Goal: Information Seeking & Learning: Learn about a topic

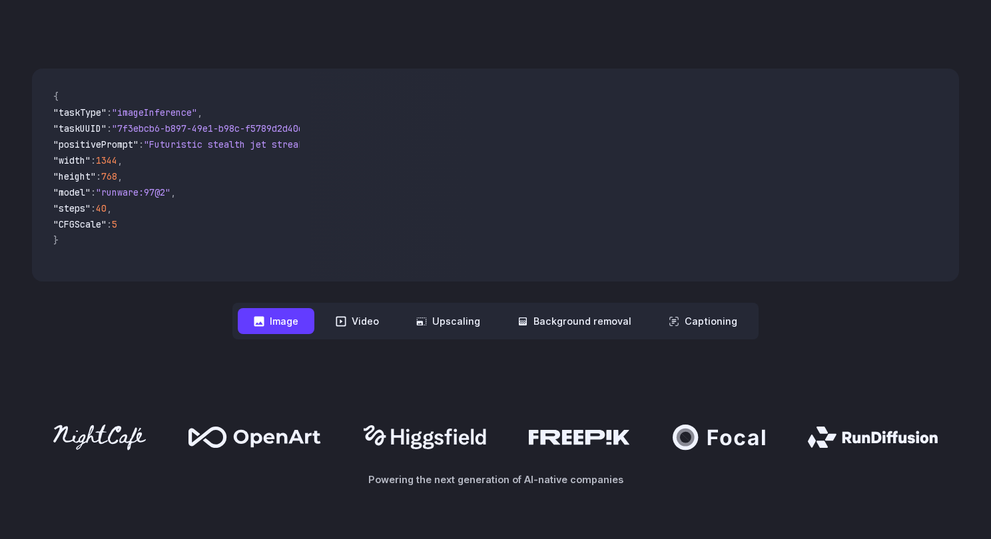
scroll to position [470, 0]
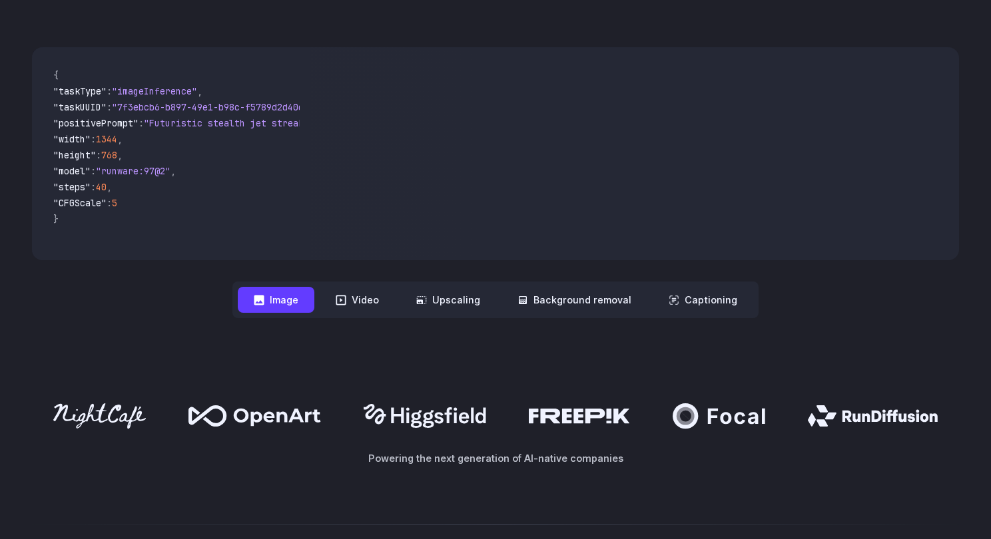
drag, startPoint x: 119, startPoint y: 257, endPoint x: 262, endPoint y: 269, distance: 143.7
click at [262, 269] on div "**********" at bounding box center [495, 182] width 927 height 271
click at [377, 308] on button "Video" at bounding box center [357, 300] width 75 height 26
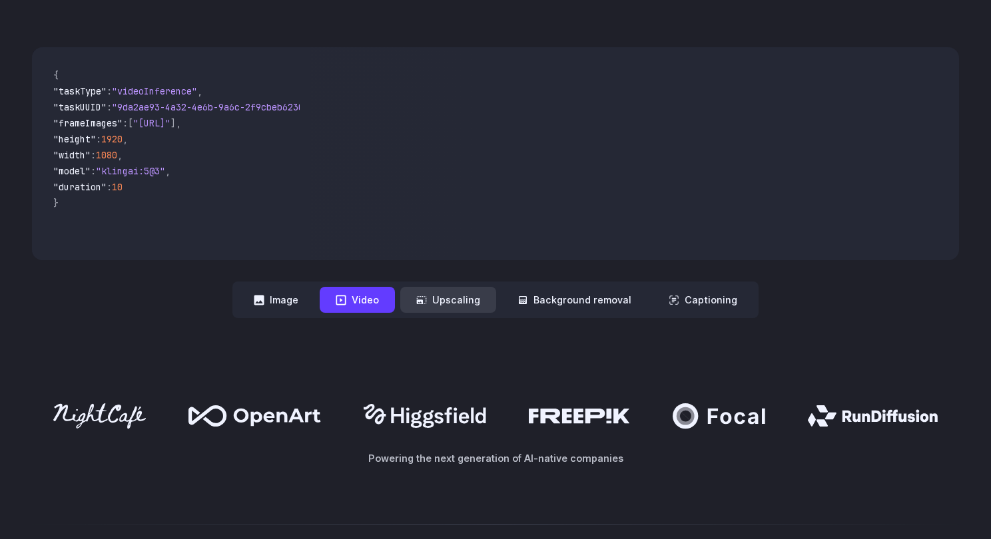
click at [456, 303] on button "Upscaling" at bounding box center [448, 300] width 96 height 26
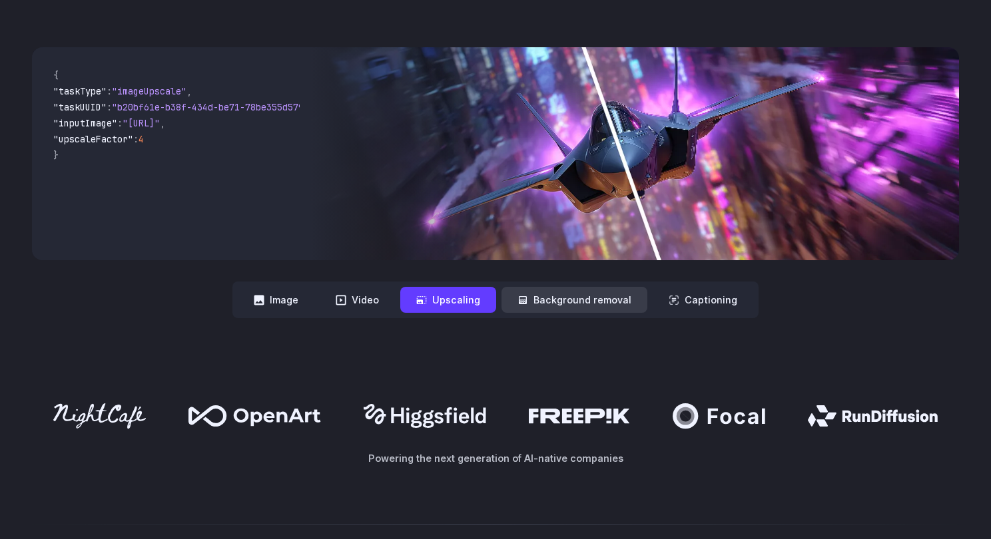
click at [526, 304] on icon at bounding box center [523, 300] width 8 height 8
click at [664, 310] on button "Captioning" at bounding box center [703, 300] width 101 height 26
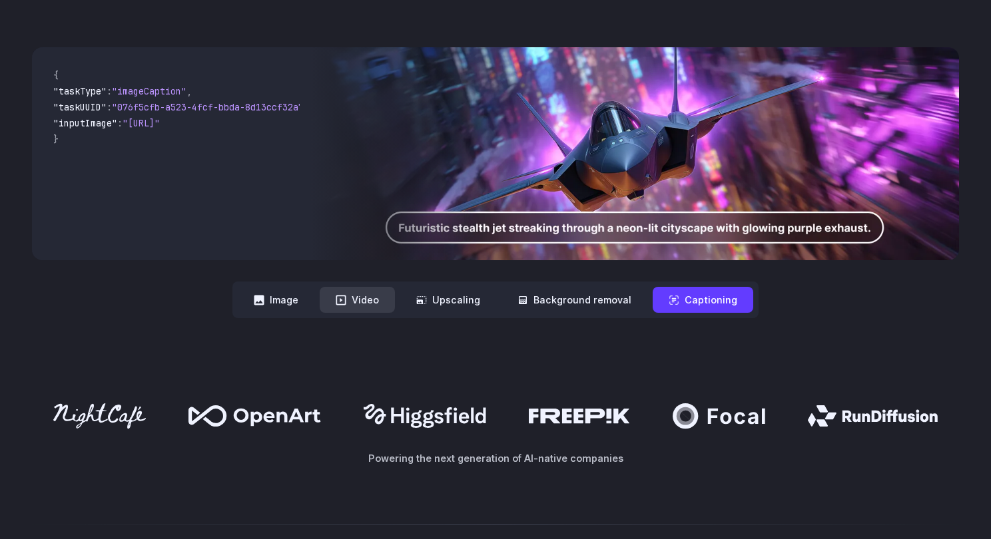
click at [361, 299] on button "Video" at bounding box center [357, 300] width 75 height 26
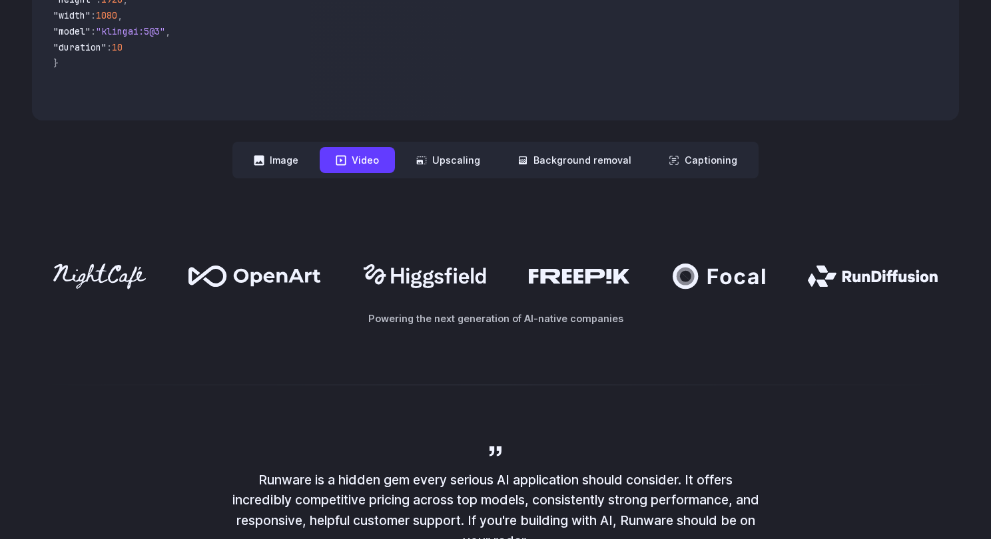
scroll to position [0, 0]
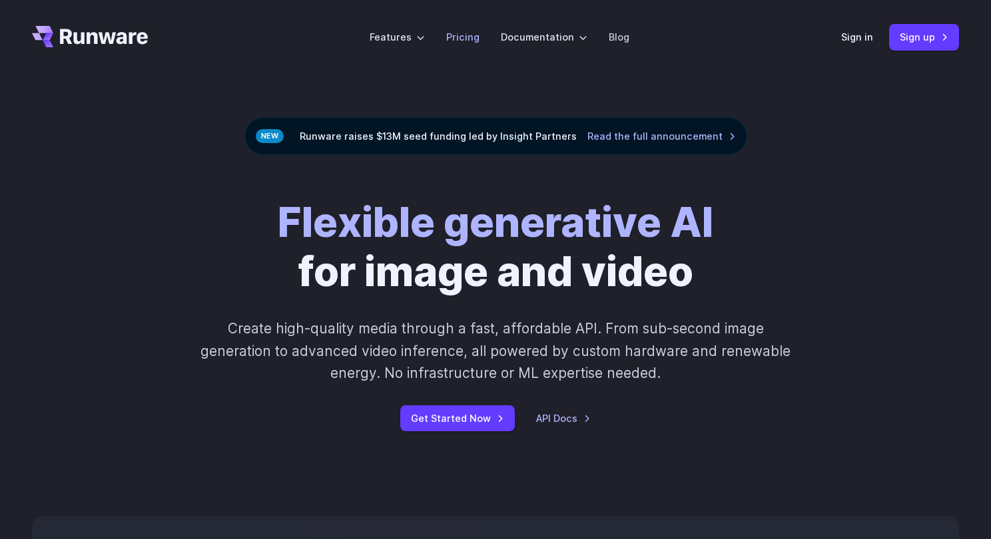
click at [457, 39] on link "Pricing" at bounding box center [462, 36] width 33 height 15
